Goal: Transaction & Acquisition: Purchase product/service

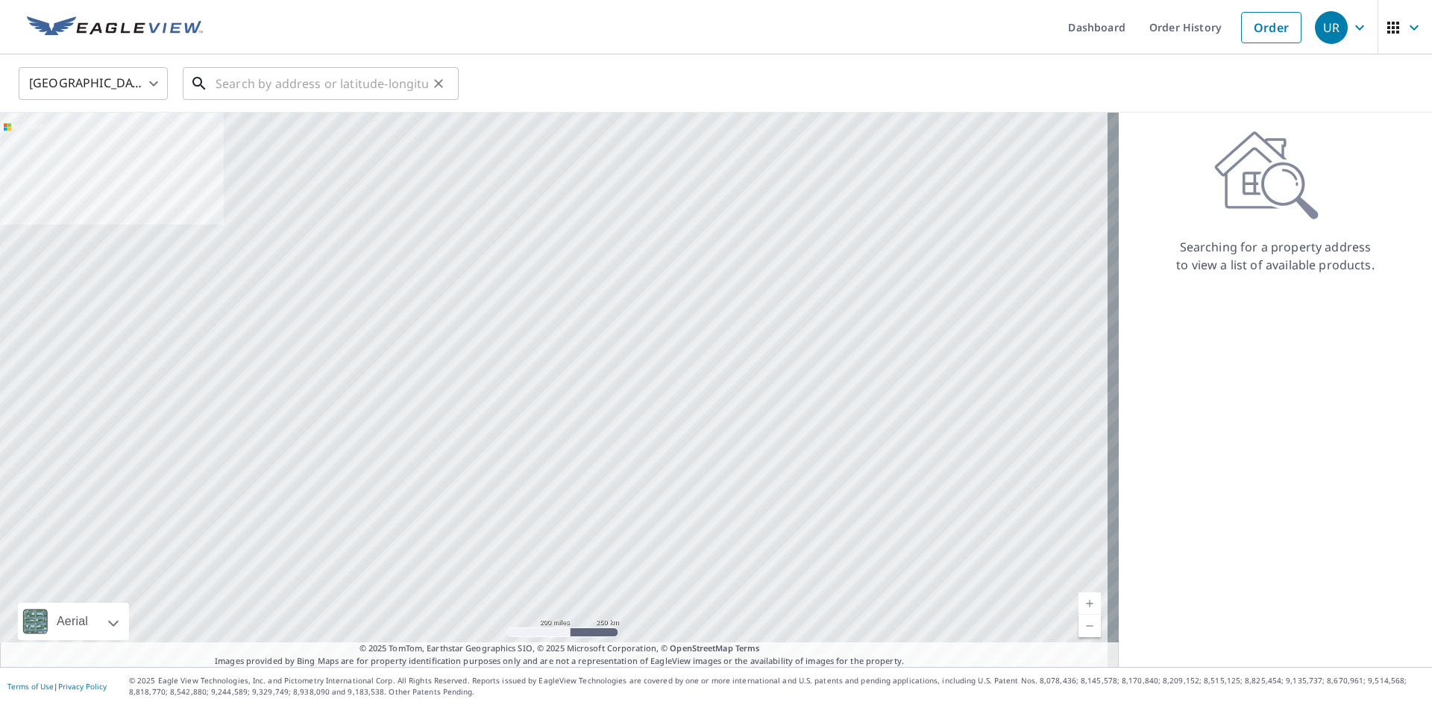
click at [248, 90] on input "text" at bounding box center [322, 84] width 213 height 42
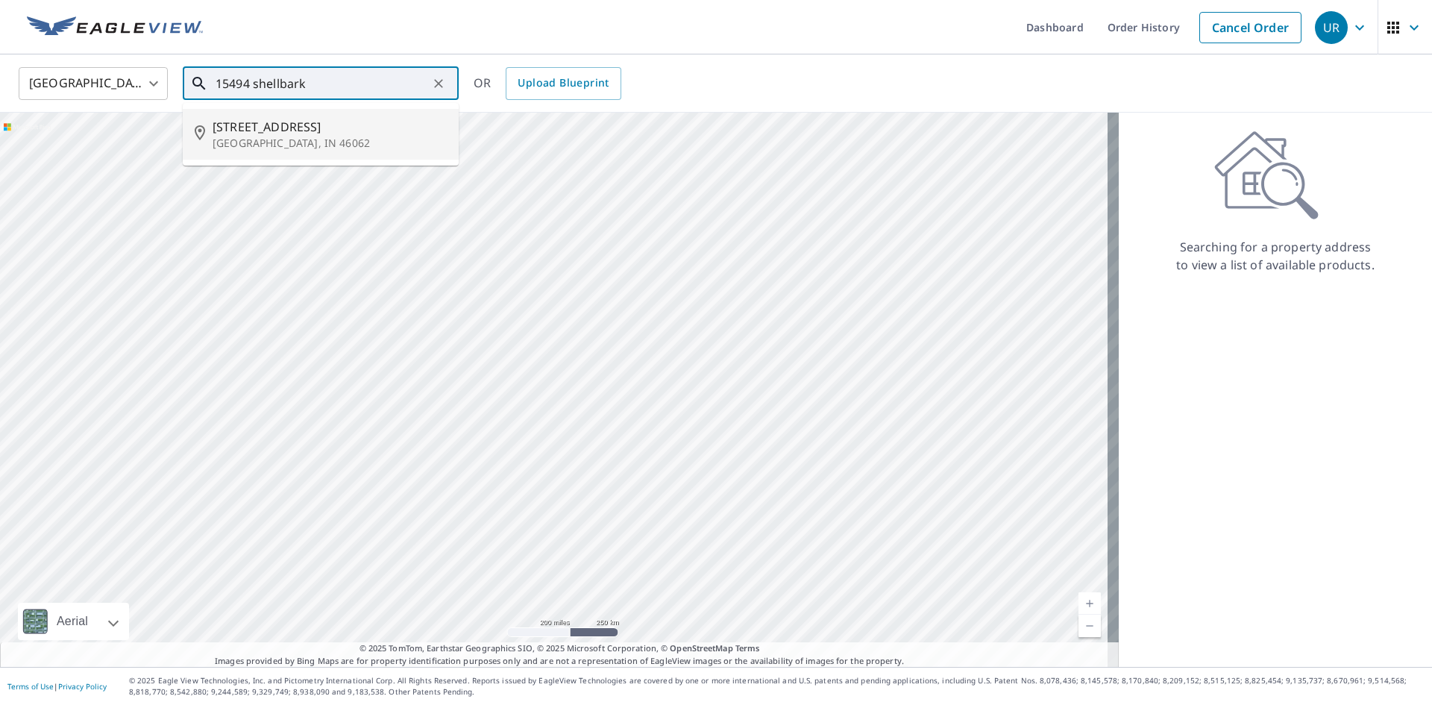
click at [280, 134] on span "[STREET_ADDRESS]" at bounding box center [330, 127] width 234 height 18
type input "[STREET_ADDRESS][PERSON_NAME]"
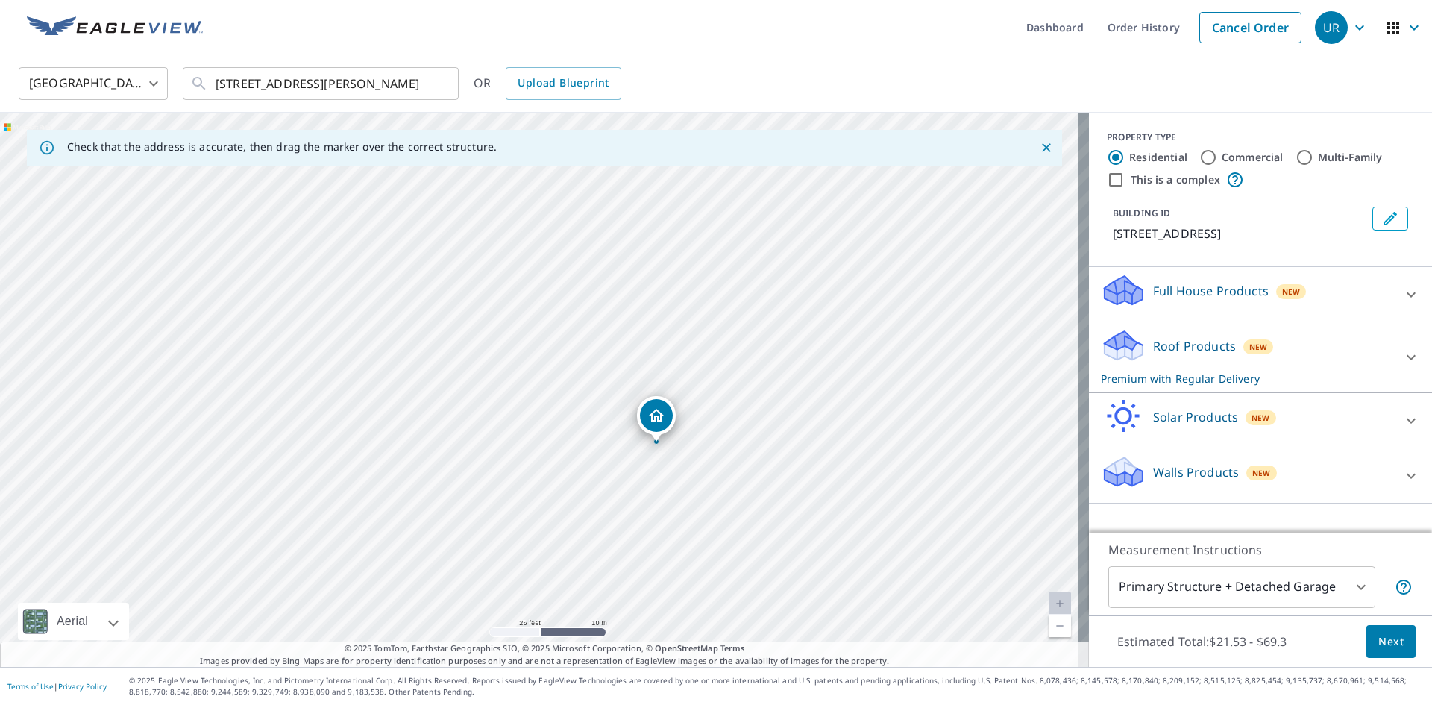
click at [1378, 640] on span "Next" at bounding box center [1390, 641] width 25 height 19
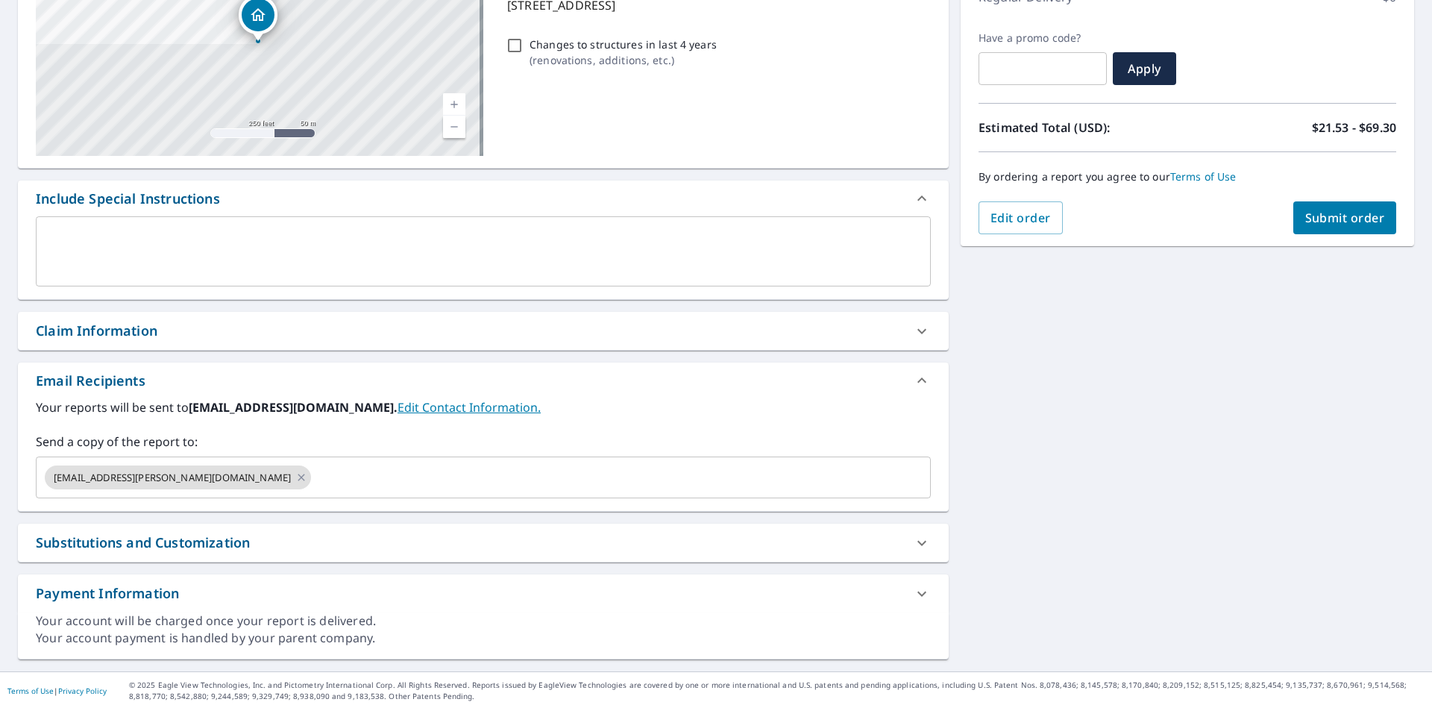
scroll to position [234, 0]
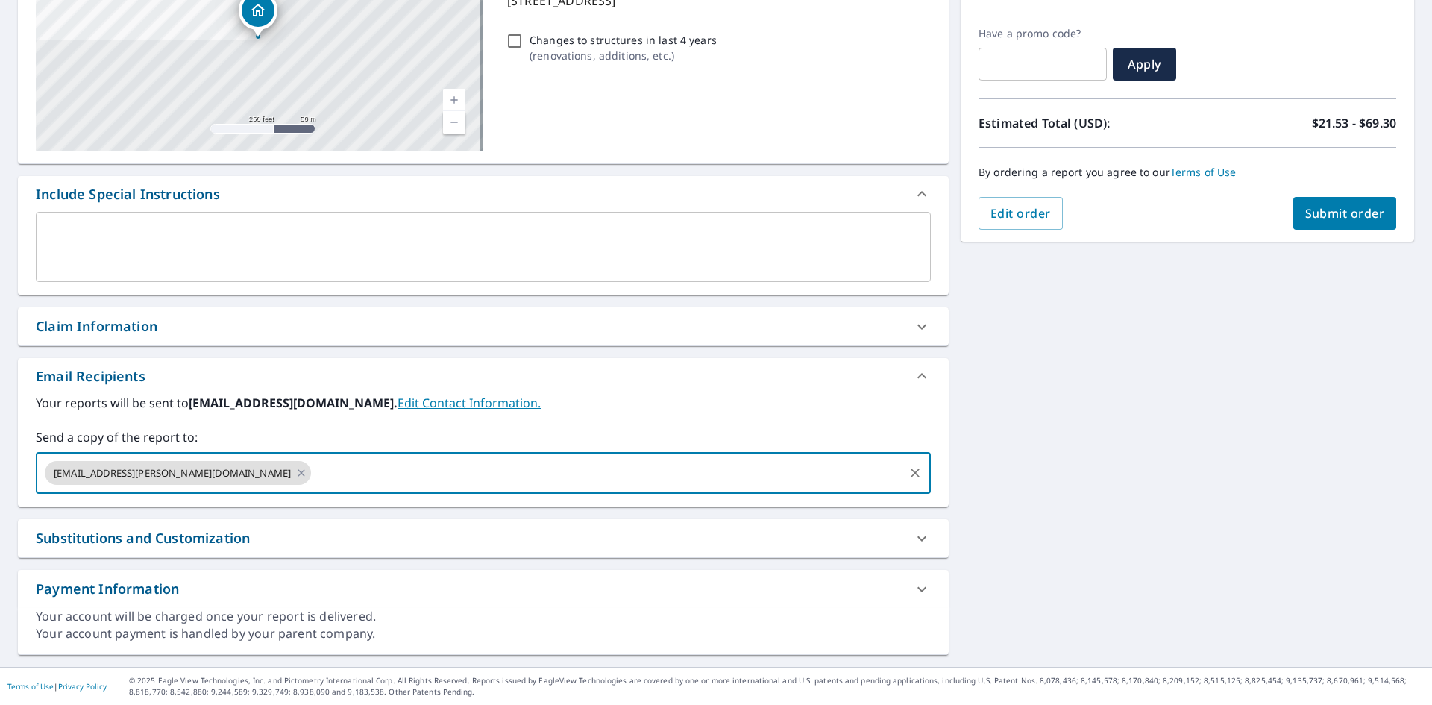
click at [313, 464] on input "text" at bounding box center [607, 473] width 588 height 28
type input "[EMAIL_ADDRESS][DOMAIN_NAME]"
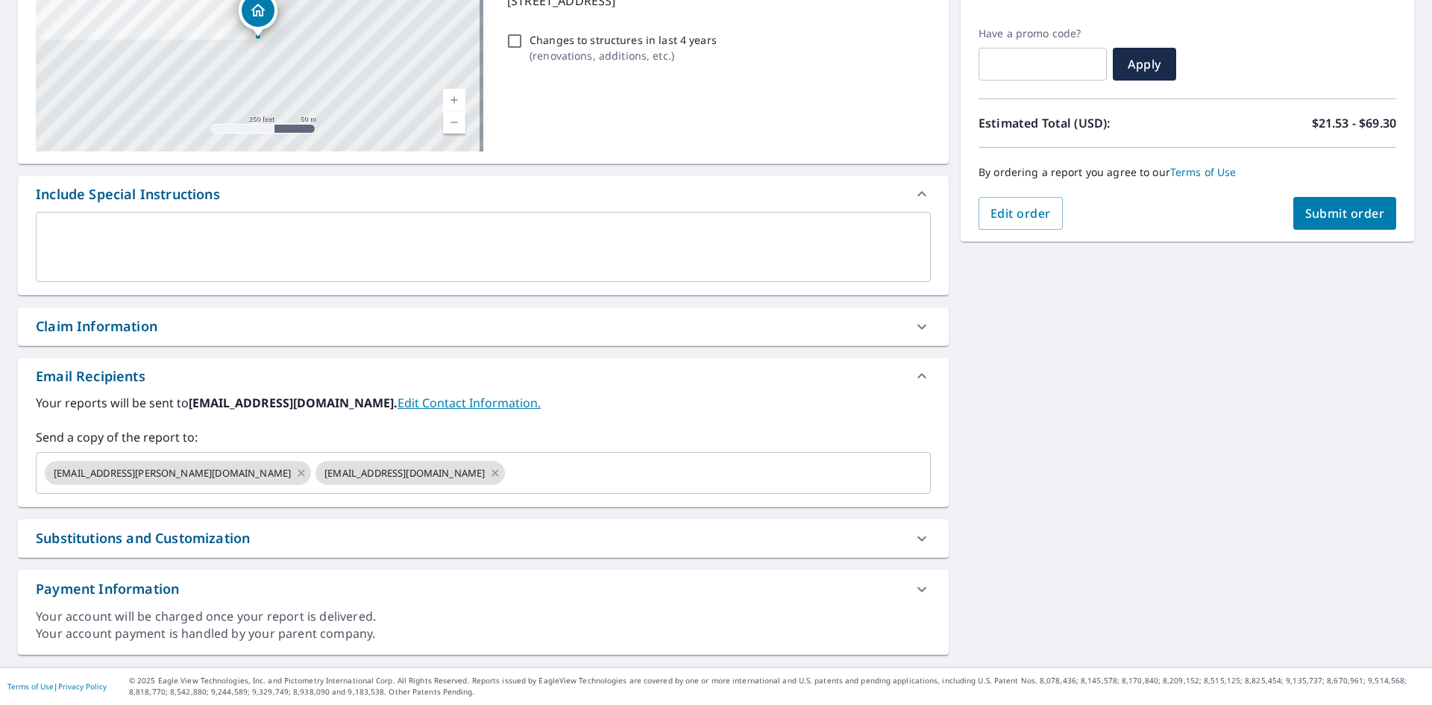
click at [1221, 360] on div "[STREET_ADDRESS][PERSON_NAME] A standard road map Aerial A detailed look from a…" at bounding box center [716, 285] width 1432 height 763
click at [1338, 196] on div "Order Summary Premium $21.53 - $69.3 Regular Delivery $0 Have a promo code? ​ A…" at bounding box center [1187, 79] width 453 height 326
click at [1354, 219] on span "Submit order" at bounding box center [1345, 213] width 80 height 16
checkbox input "true"
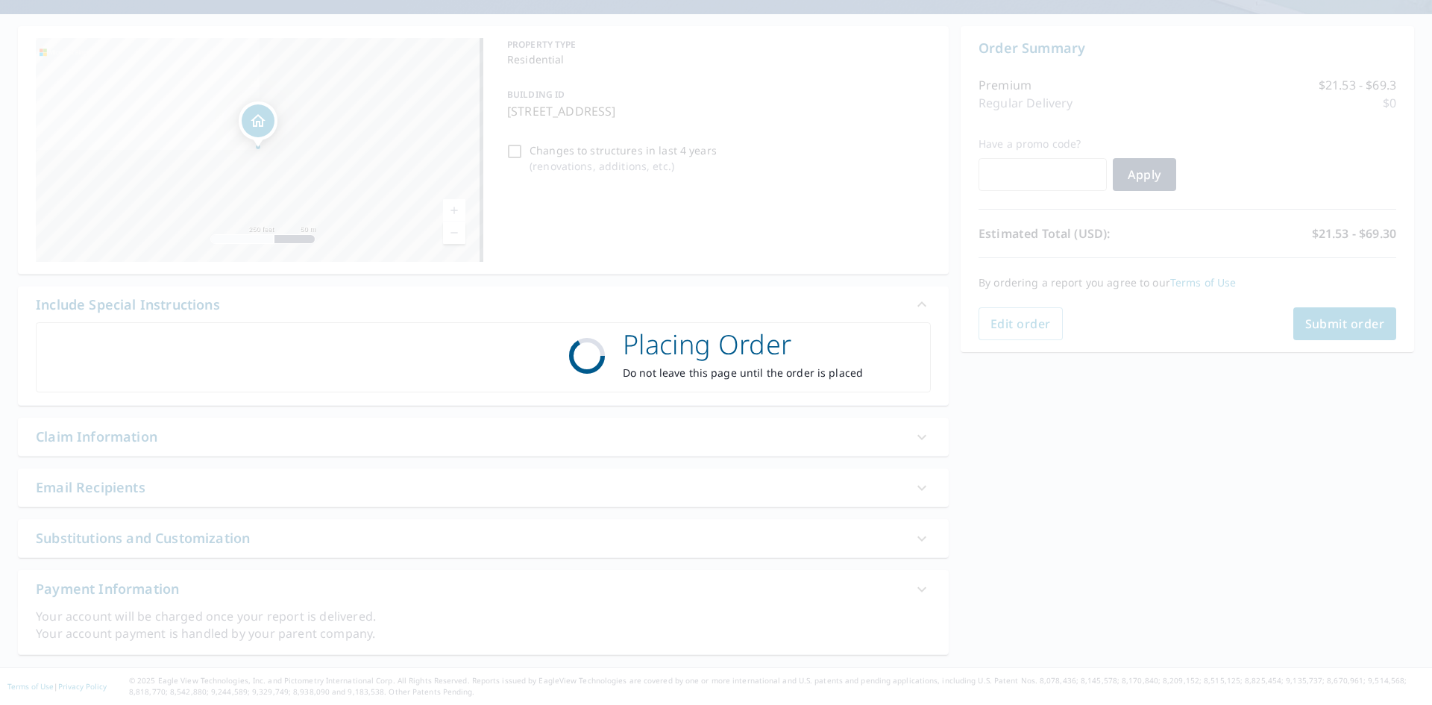
scroll to position [124, 0]
